Goal: Task Accomplishment & Management: Manage account settings

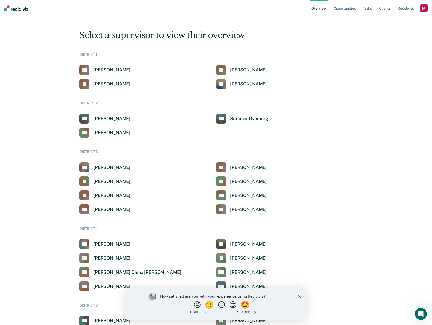
click at [423, 8] on div "button" at bounding box center [423, 8] width 8 height 8
click at [387, 20] on link "Profile" at bounding box center [402, 20] width 43 height 4
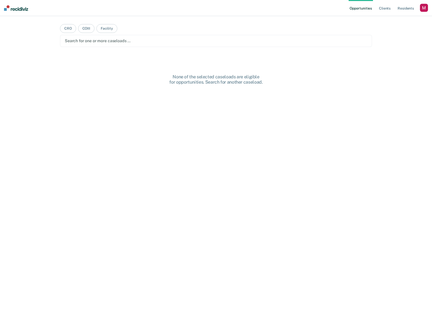
click at [424, 8] on div "button" at bounding box center [423, 8] width 8 height 8
click at [388, 20] on link "Profile" at bounding box center [403, 20] width 40 height 4
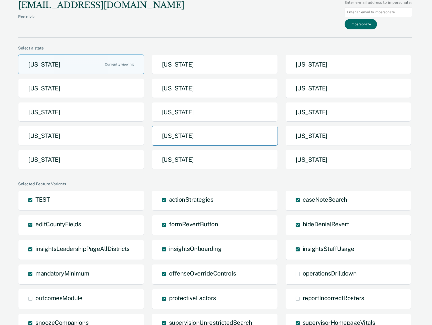
click at [187, 133] on button "Oregon" at bounding box center [215, 136] width 126 height 20
